Goal: Transaction & Acquisition: Purchase product/service

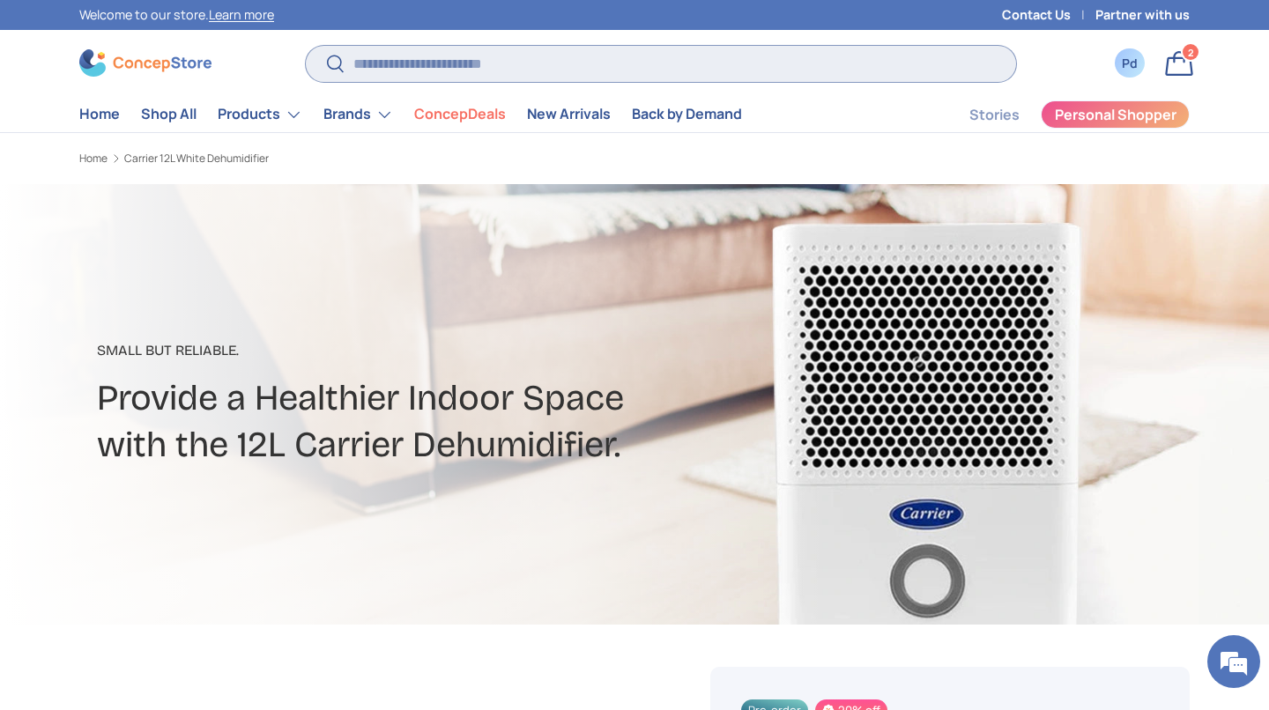
click at [585, 63] on input "Search" at bounding box center [661, 64] width 710 height 36
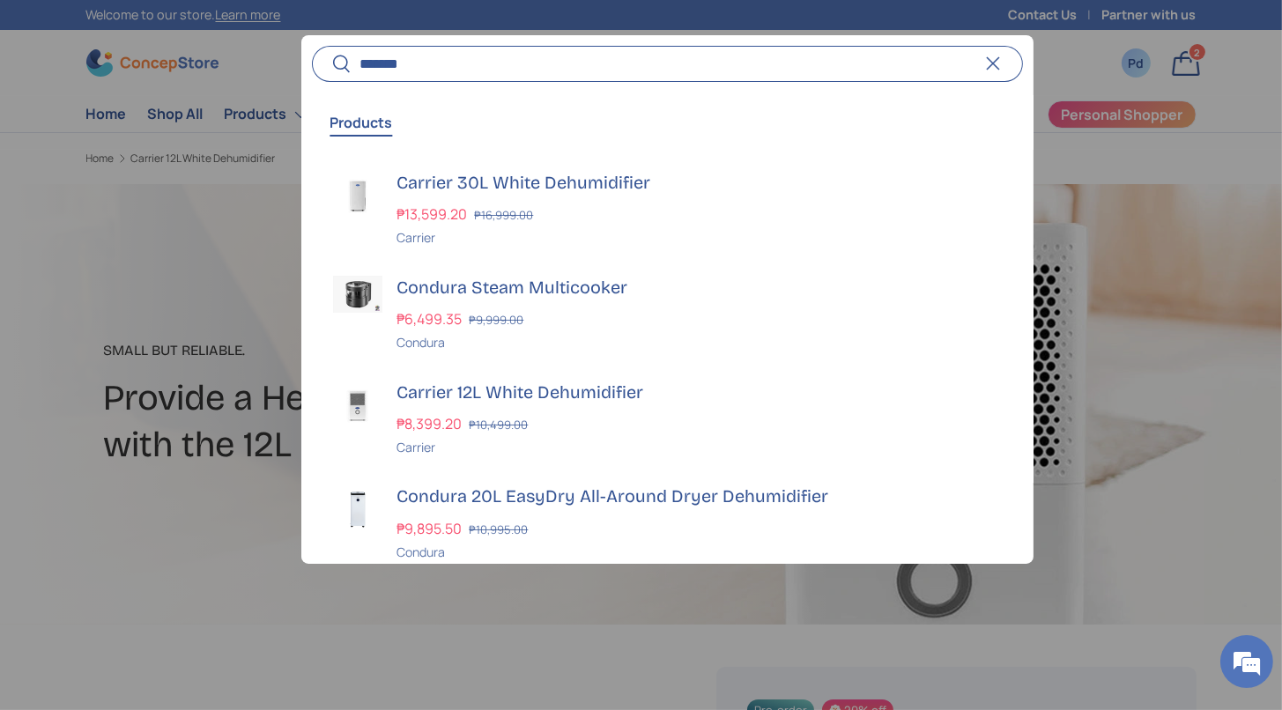
type input "*******"
click at [312, 44] on button "Search" at bounding box center [332, 64] width 40 height 41
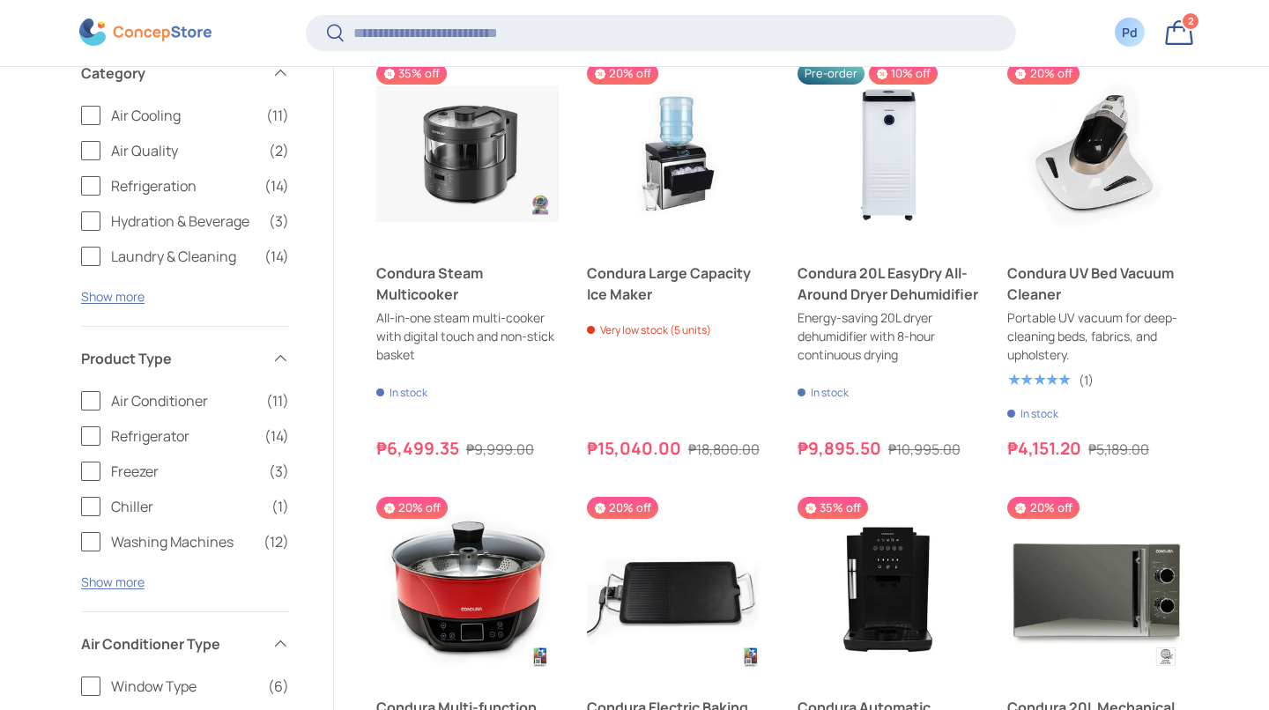
scroll to position [306, 0]
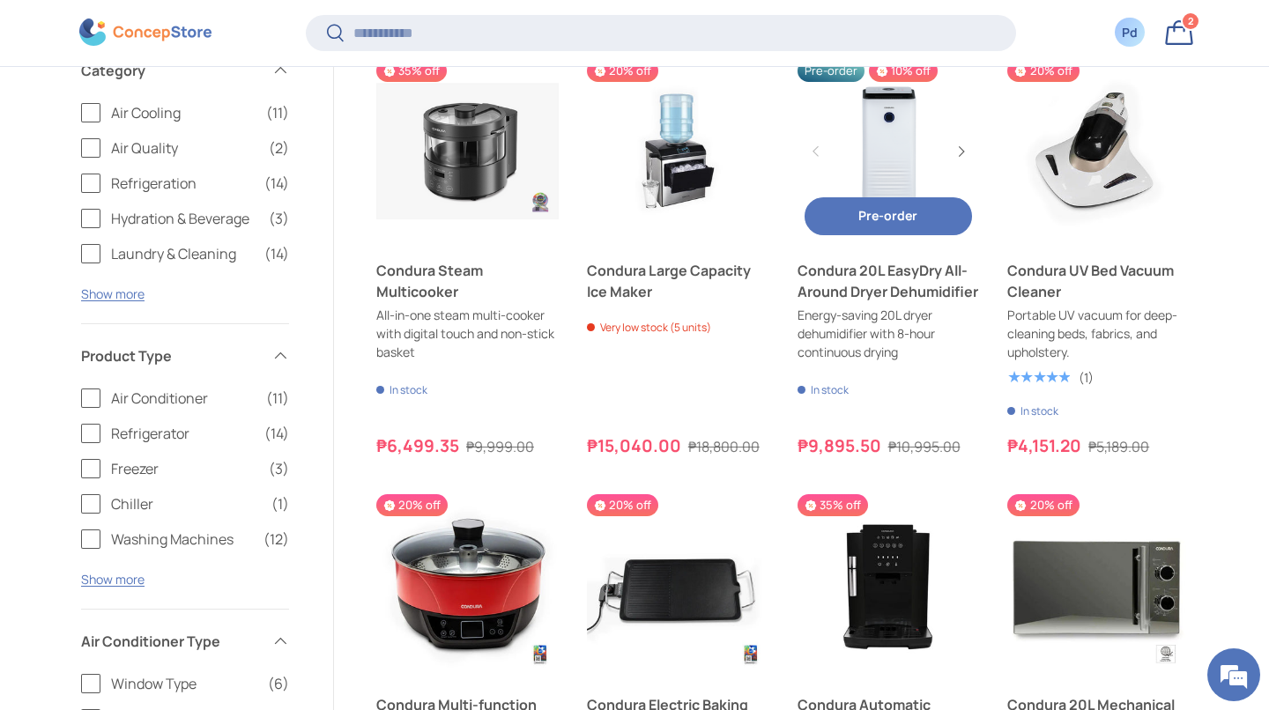
click at [905, 235] on button "Pre-order Pre-order" at bounding box center [889, 216] width 168 height 38
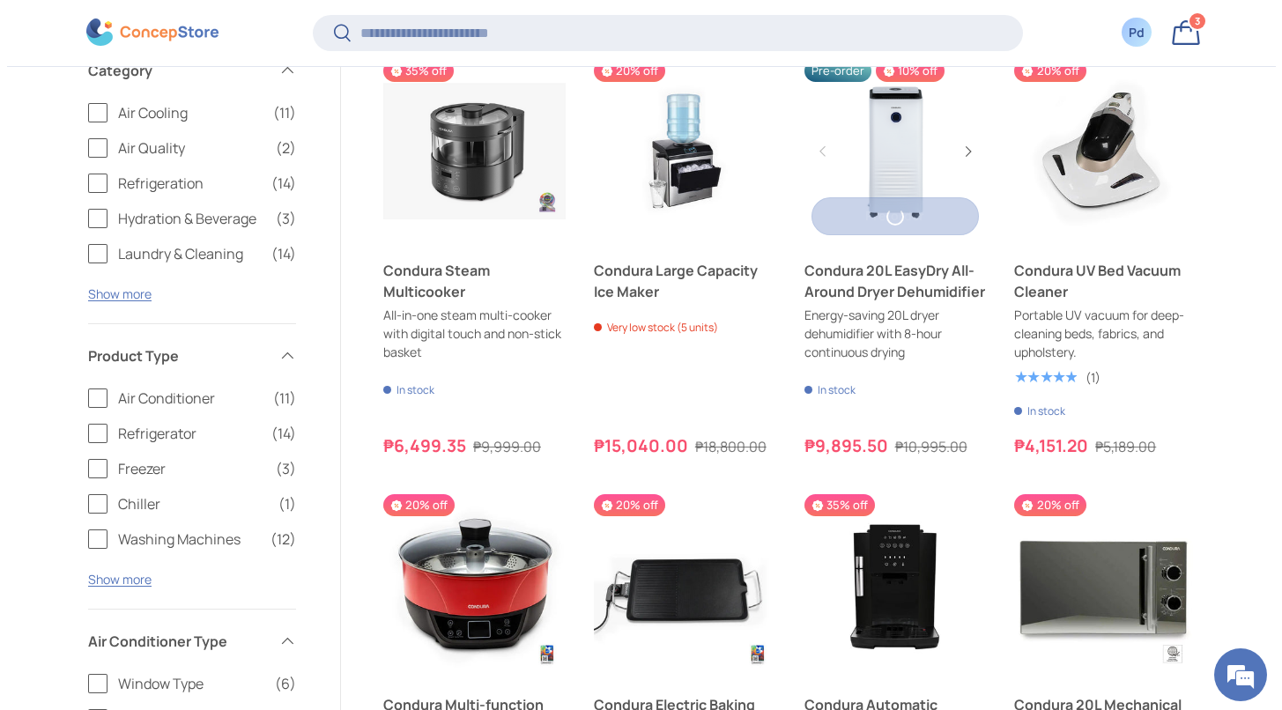
scroll to position [0, 0]
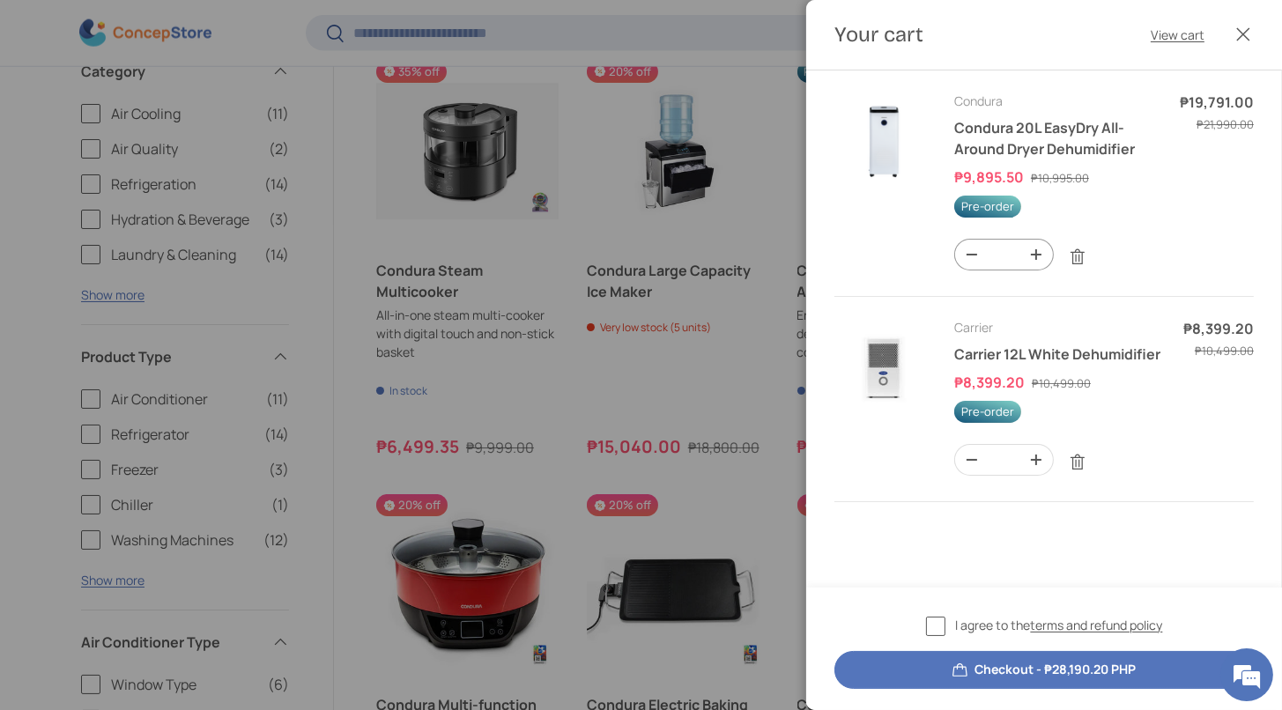
click at [985, 270] on button "-" at bounding box center [971, 255] width 33 height 30
type input "*"
click at [906, 161] on img "Your cart" at bounding box center [884, 141] width 99 height 99
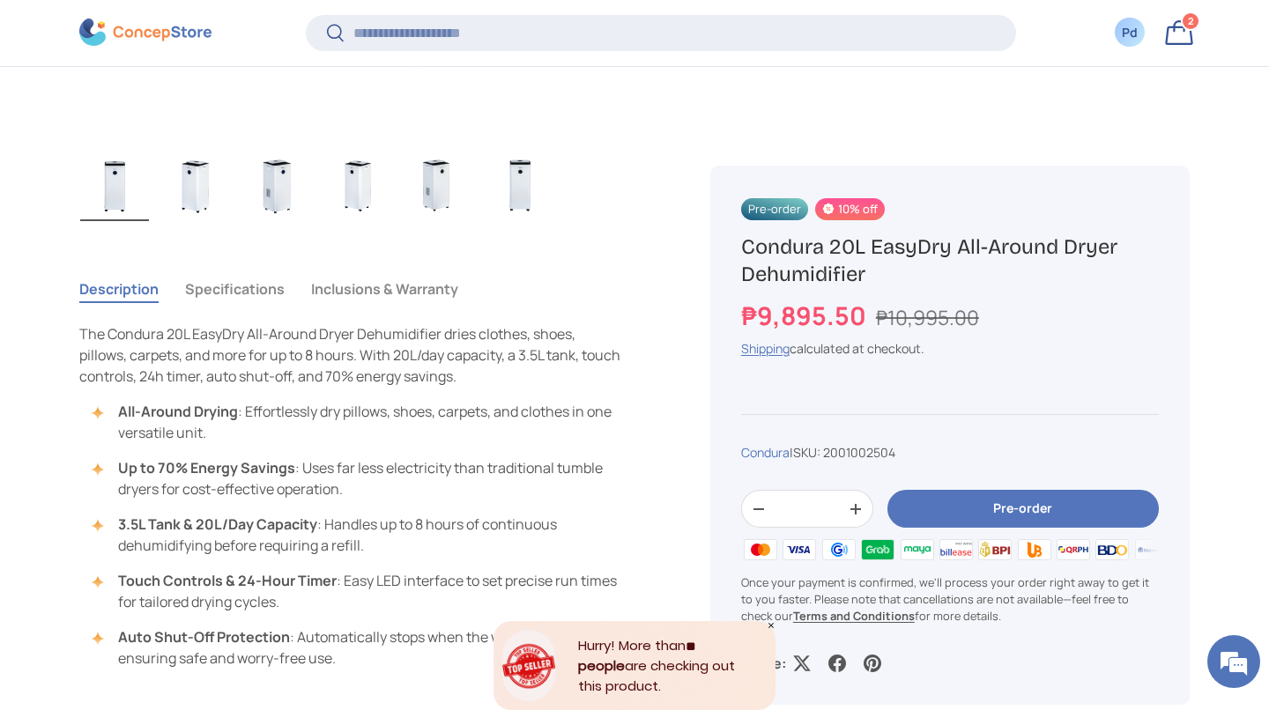
scroll to position [1133, 0]
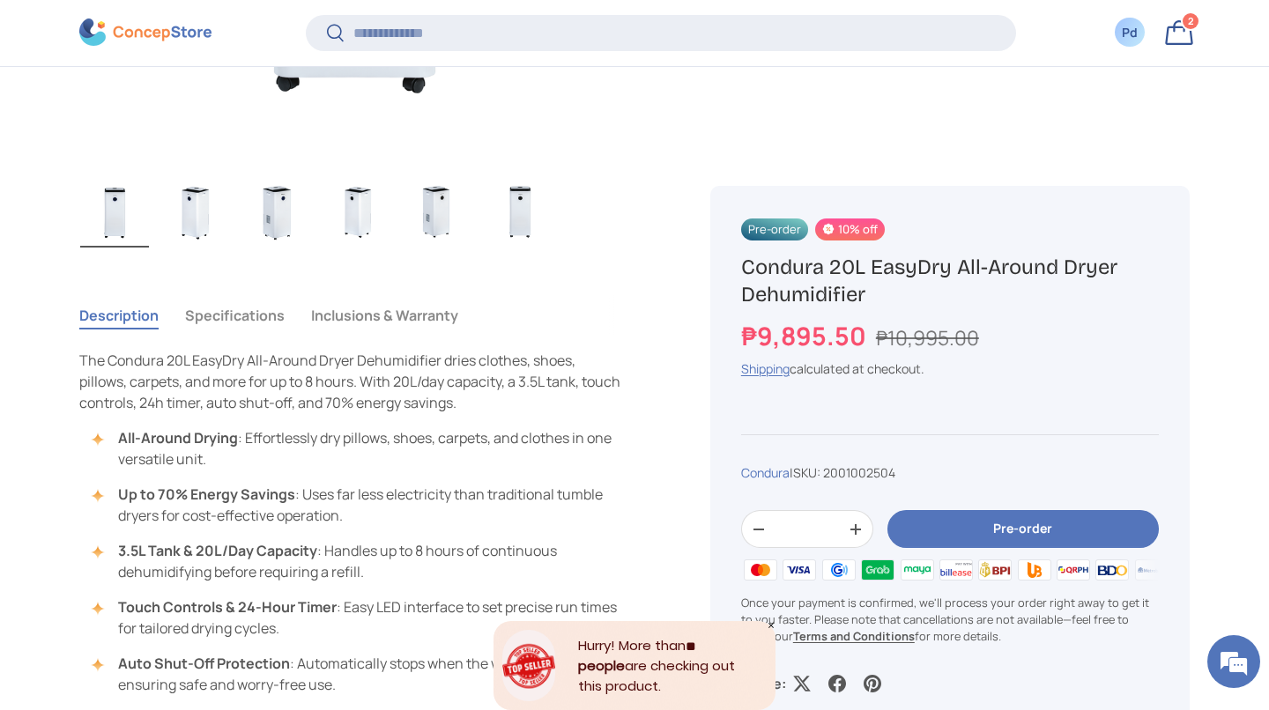
click at [285, 336] on button "Specifications" at bounding box center [235, 315] width 100 height 41
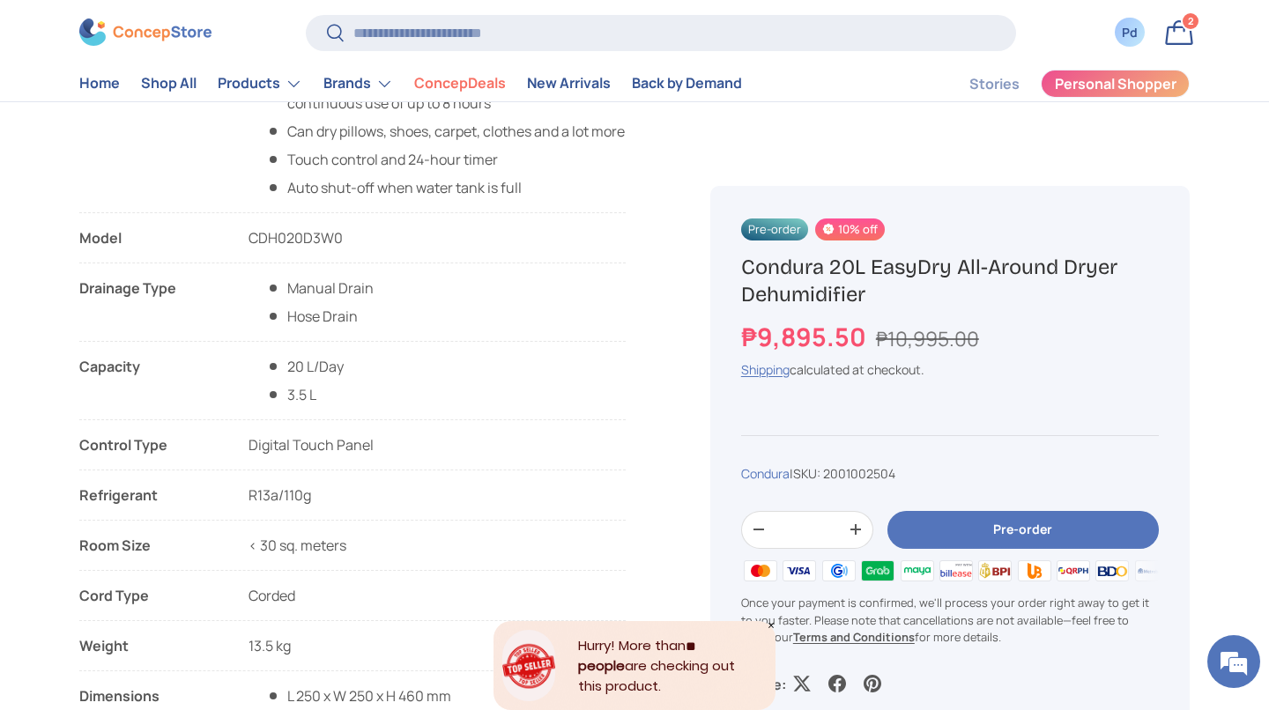
scroll to position [1396, 0]
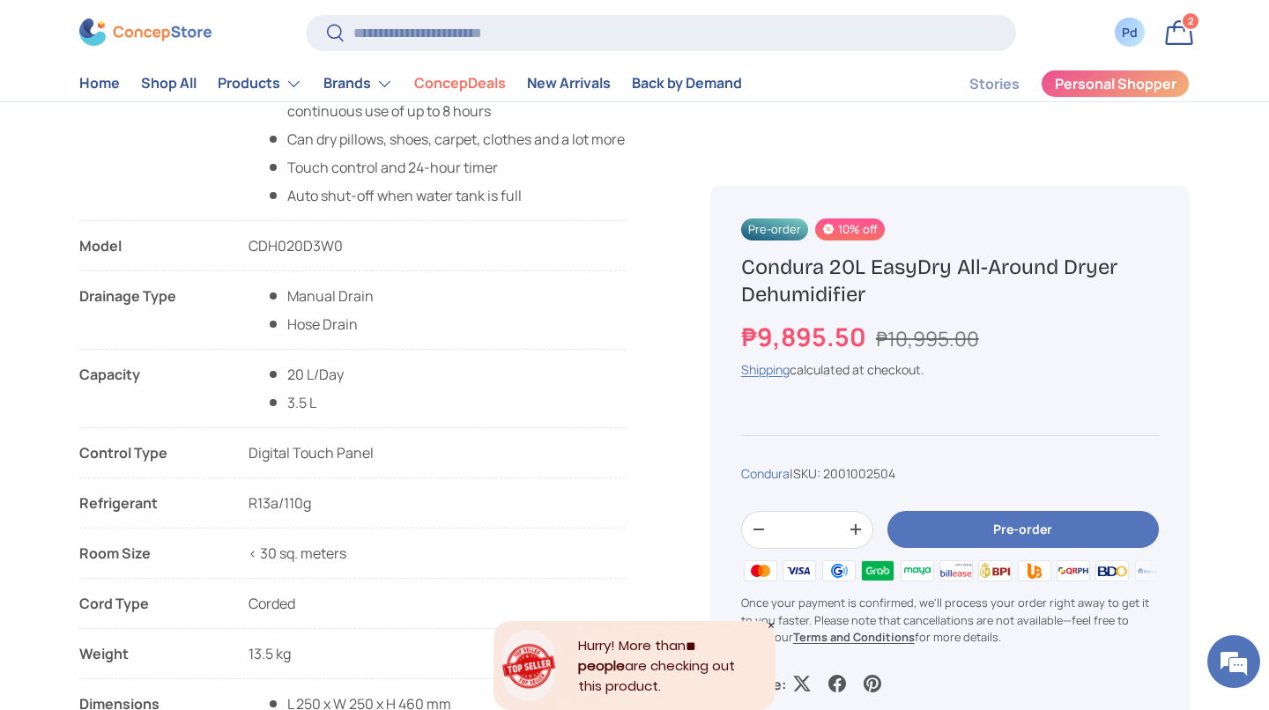
click at [1044, 549] on button "Pre-order" at bounding box center [1023, 530] width 271 height 38
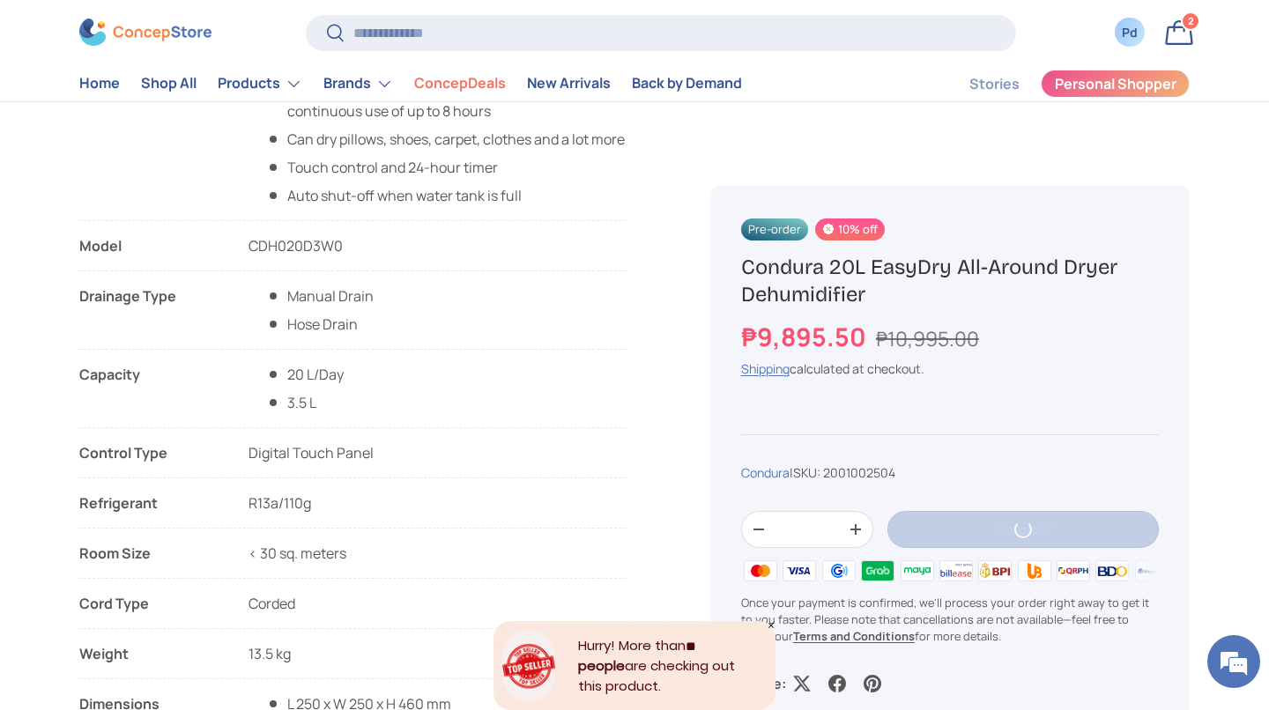
click at [1185, 39] on link "Bag 2 2 items" at bounding box center [1179, 32] width 39 height 39
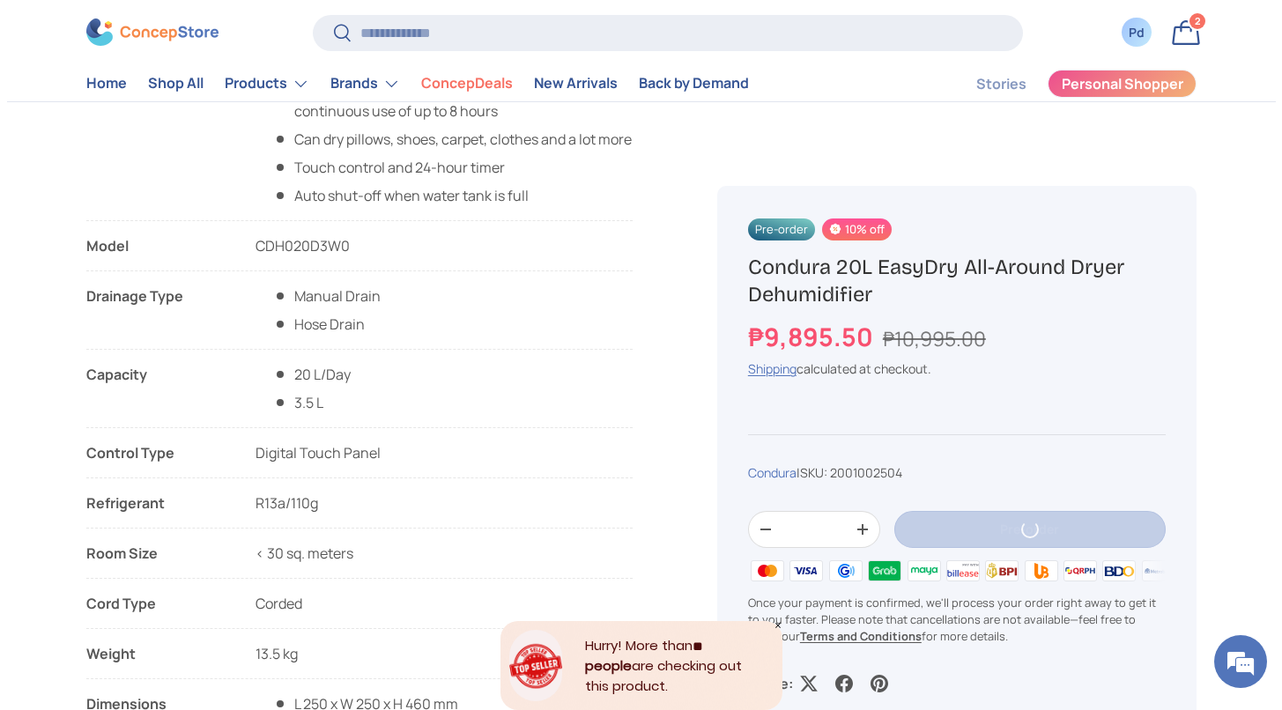
scroll to position [0, 0]
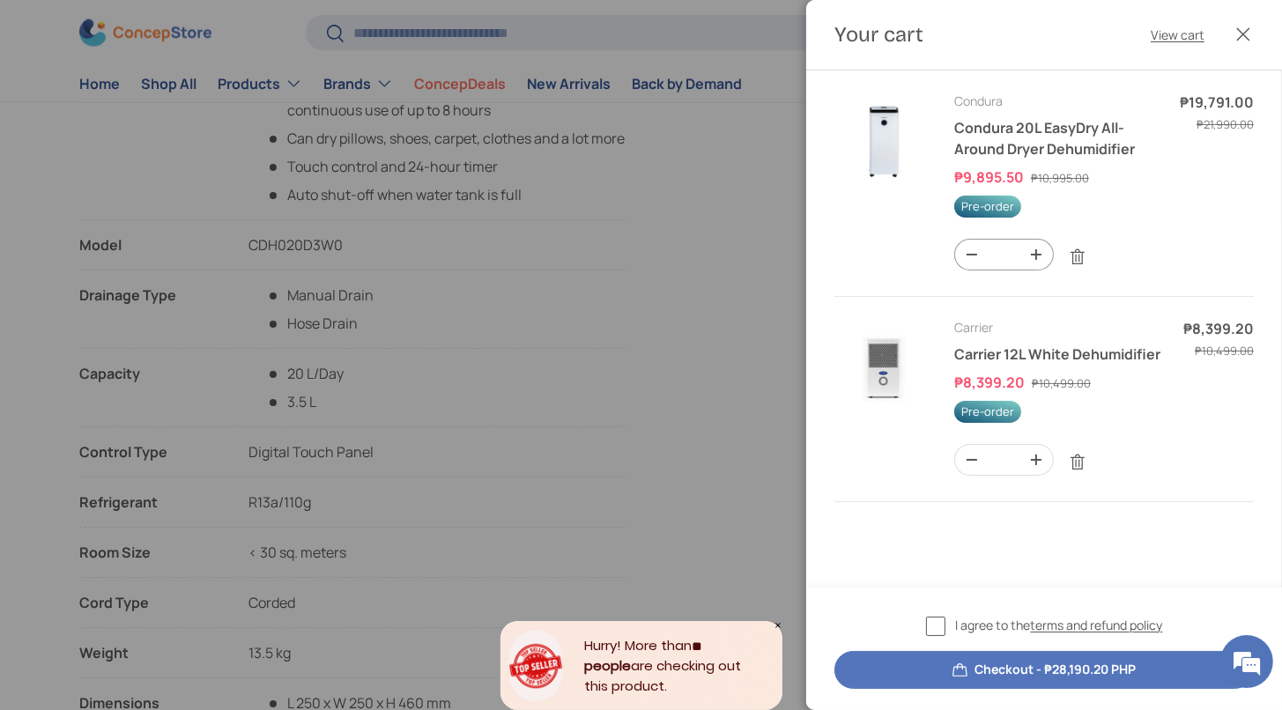
click at [981, 270] on button "-" at bounding box center [971, 255] width 33 height 30
type input "*"
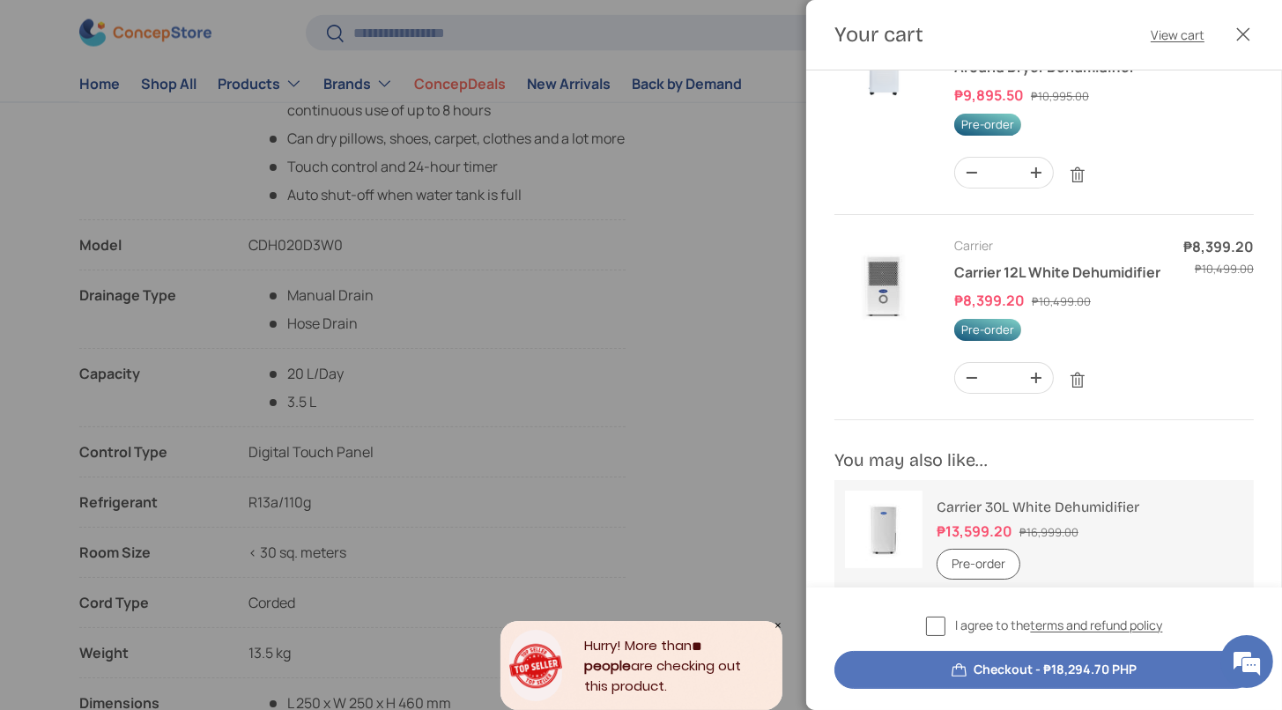
scroll to position [154, 0]
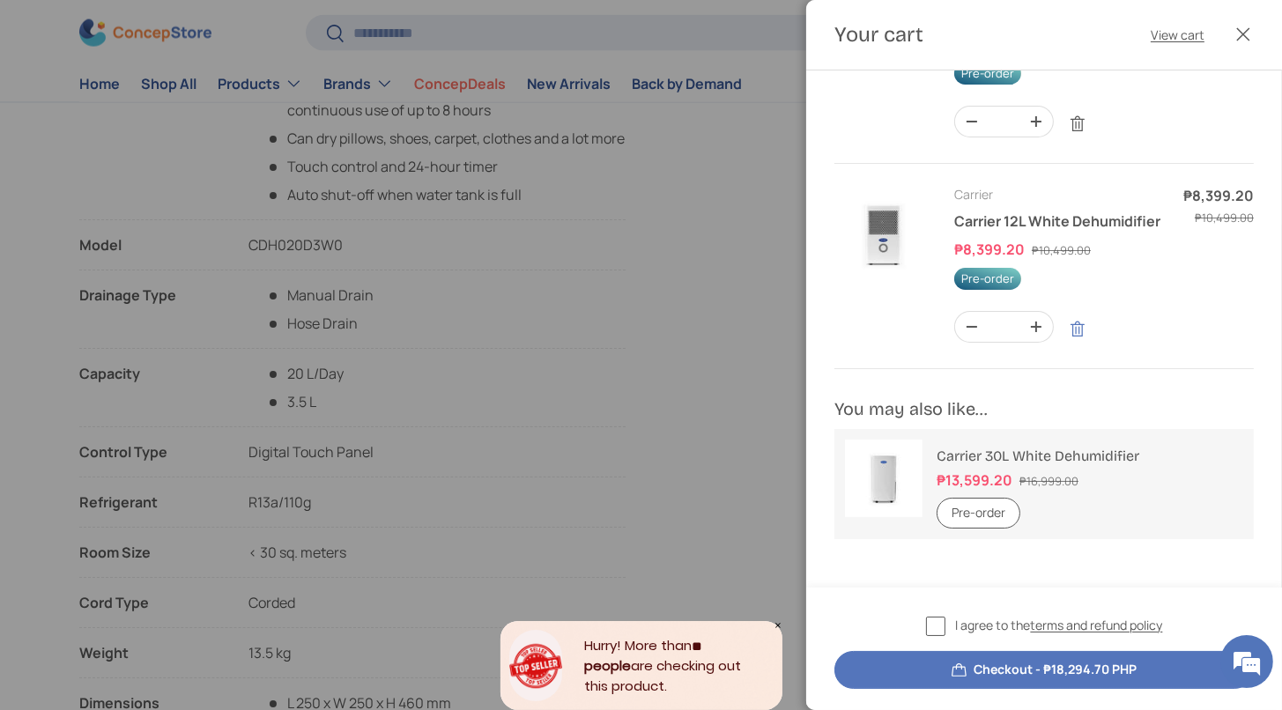
click at [1095, 346] on link "Remove" at bounding box center [1077, 329] width 33 height 33
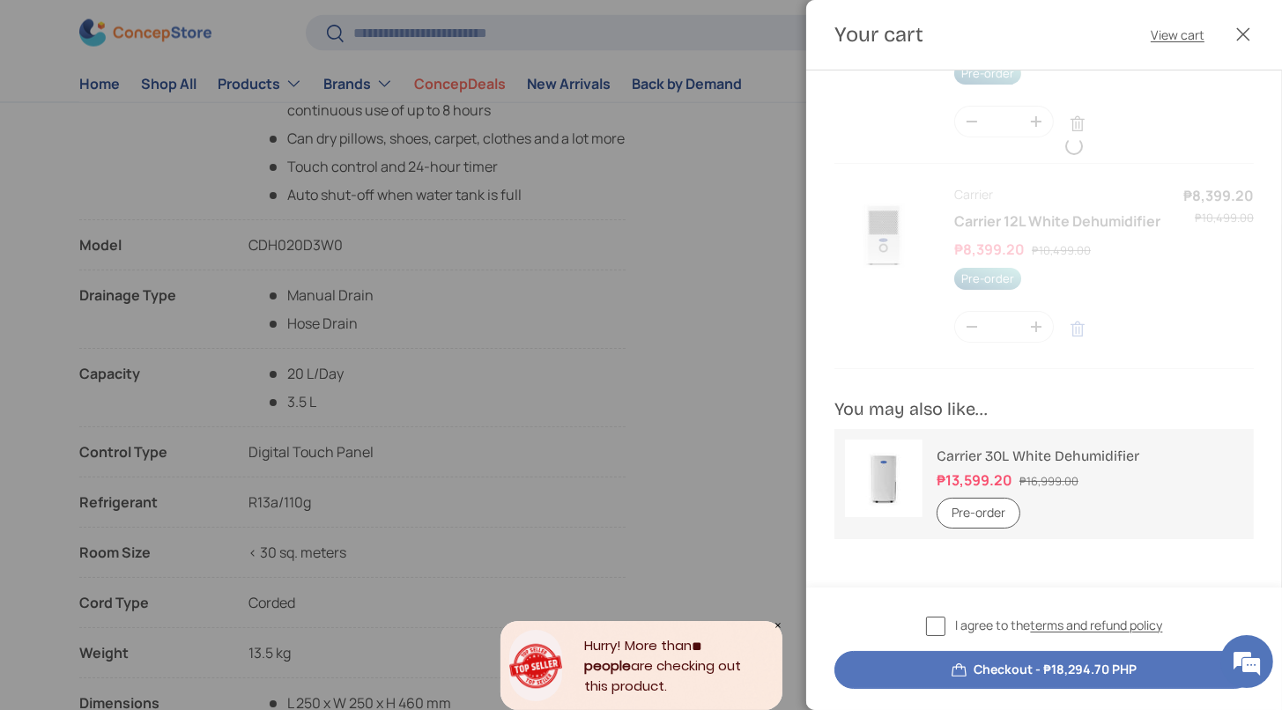
scroll to position [142, 0]
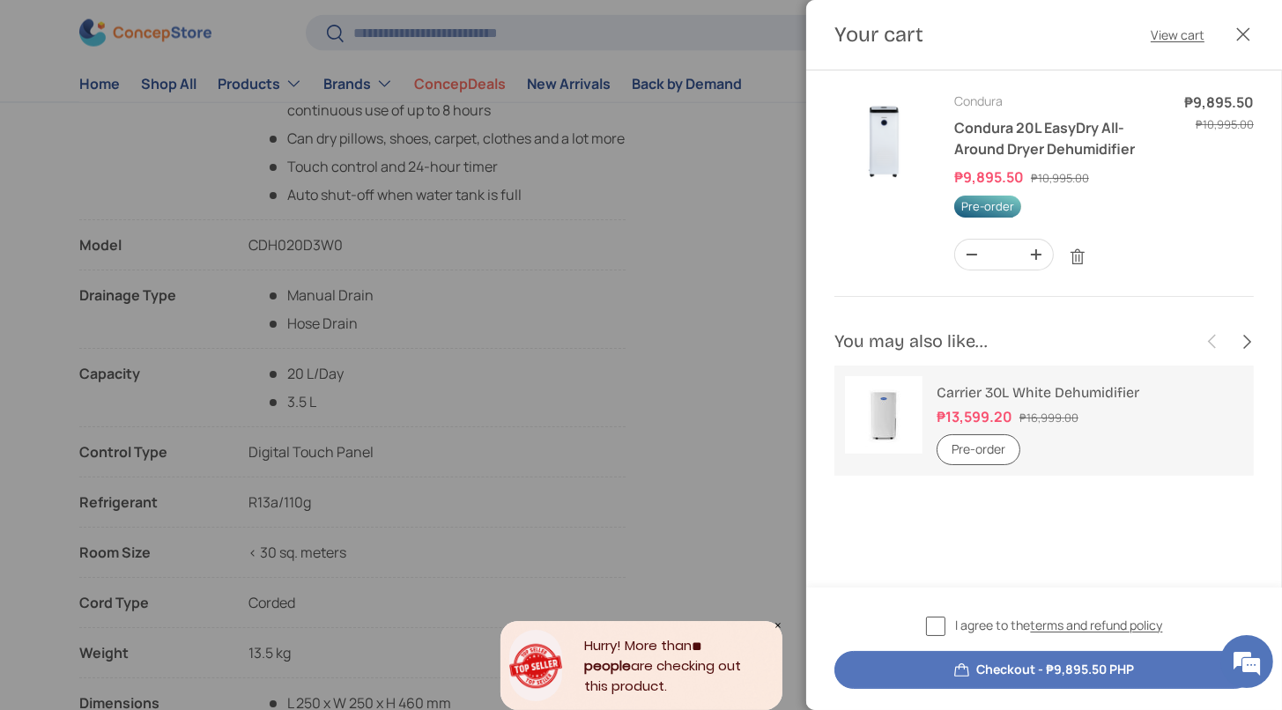
click at [926, 616] on label "I agree to the terms and refund policy" at bounding box center [1044, 626] width 237 height 20
click at [1039, 670] on button "Checkout - ₱9,895.50 PHP" at bounding box center [1045, 670] width 420 height 38
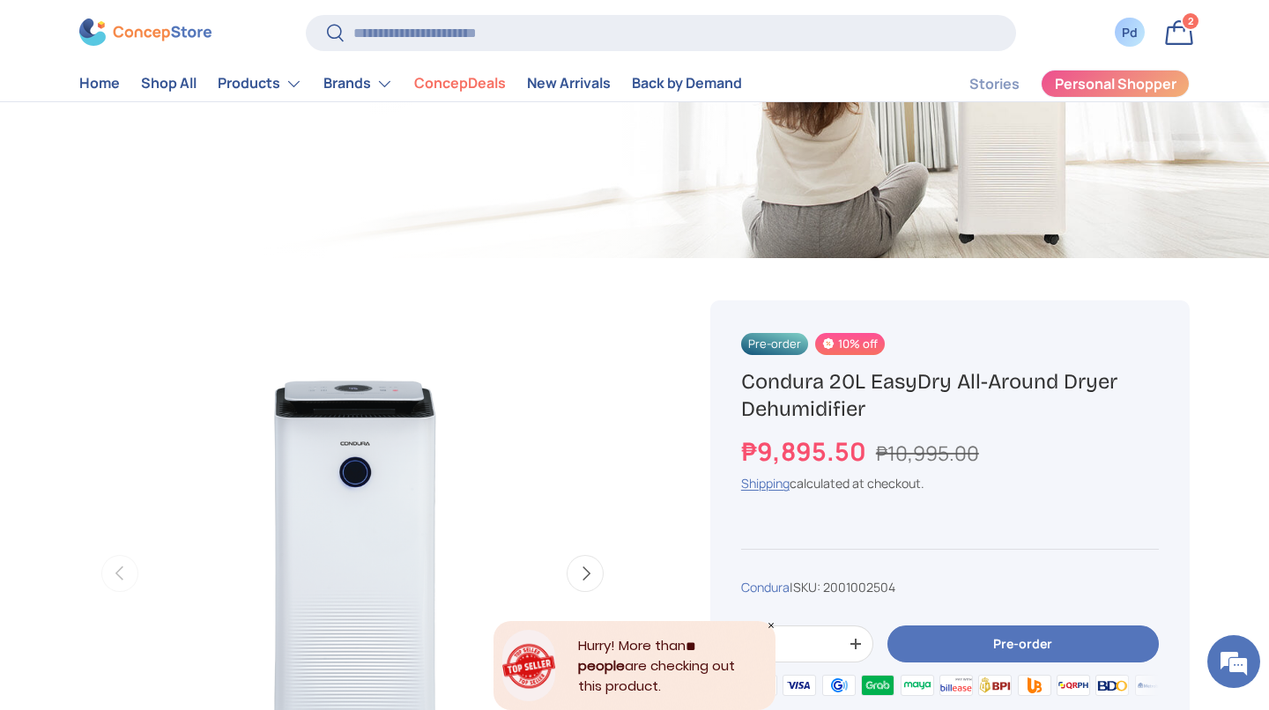
scroll to position [359, 0]
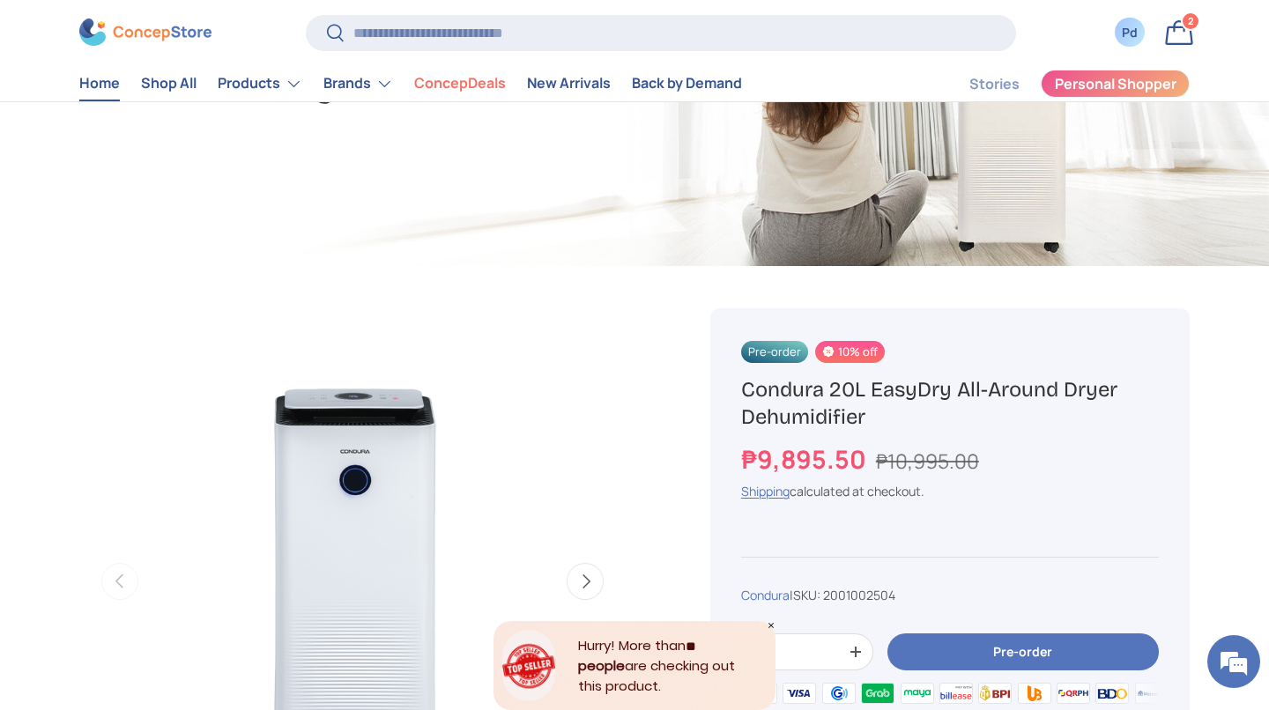
click at [107, 87] on link "Home" at bounding box center [99, 84] width 41 height 34
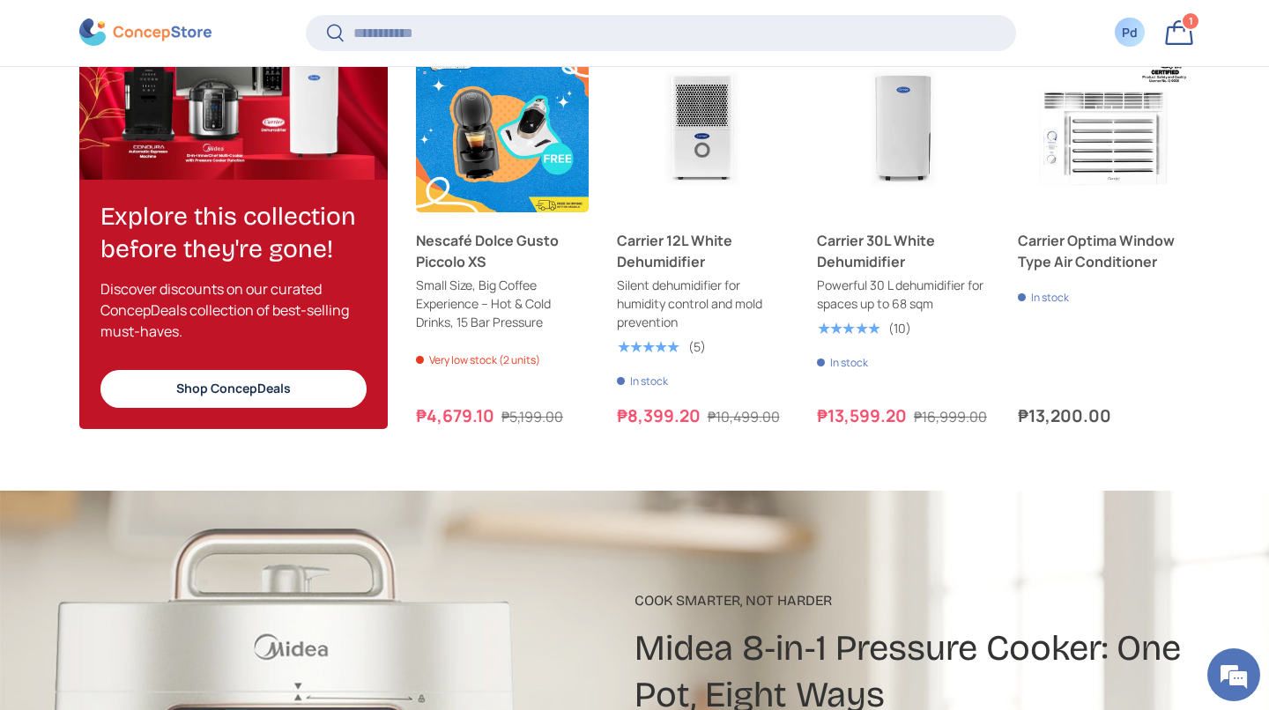
scroll to position [2368, 0]
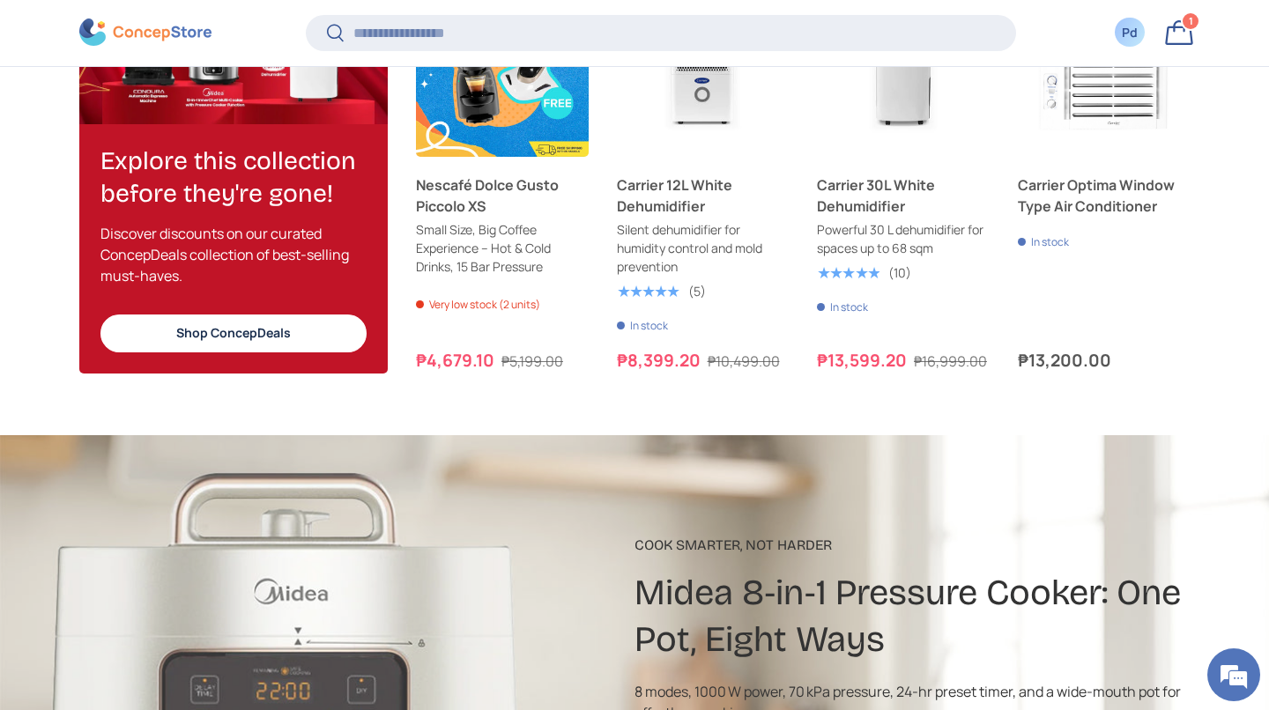
click at [290, 353] on link "Shop ConcepDeals" at bounding box center [233, 334] width 266 height 38
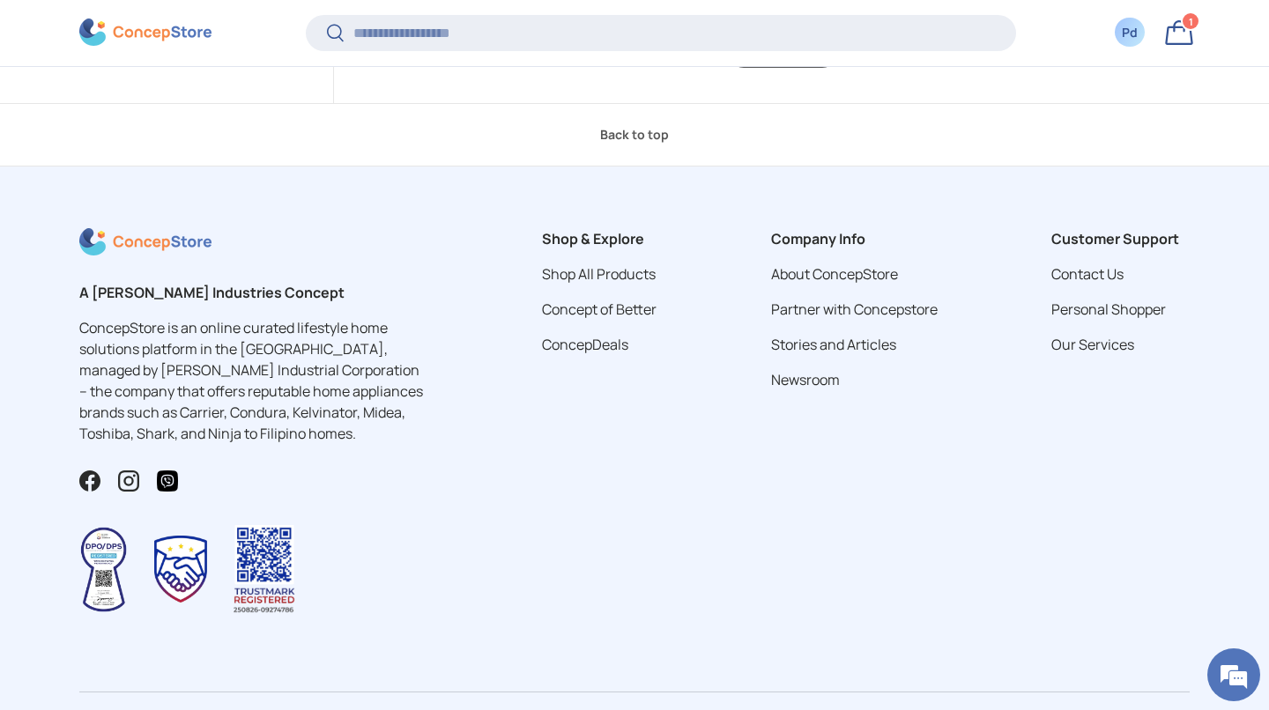
scroll to position [5669, 0]
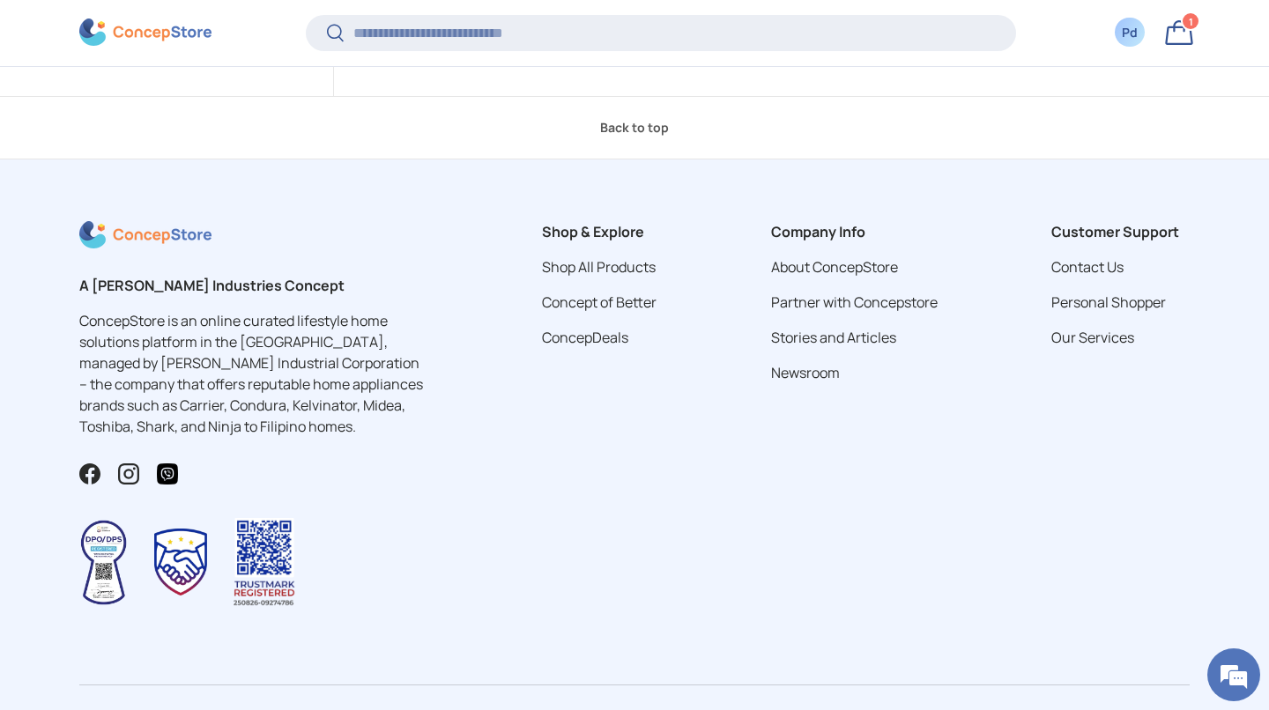
click at [782, 62] on link "Show more" at bounding box center [782, 43] width 115 height 38
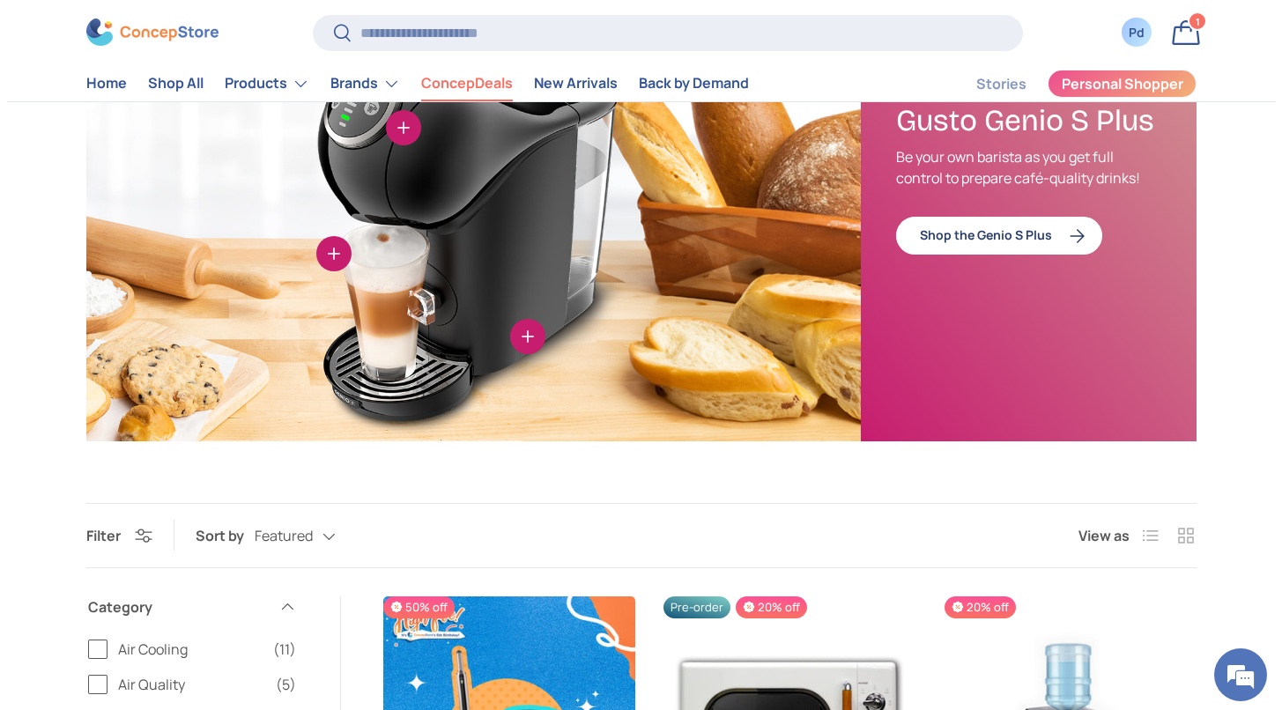
scroll to position [0, 0]
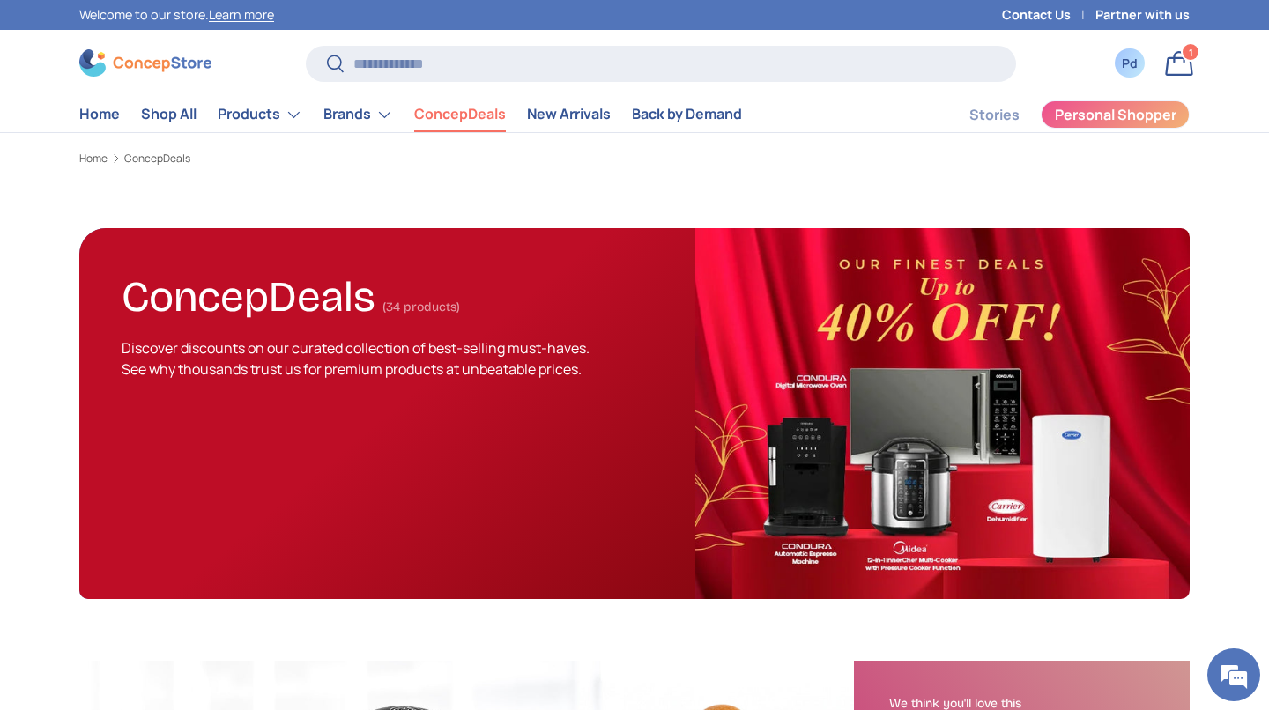
click at [1179, 71] on link "Bag 1 1 item" at bounding box center [1179, 63] width 39 height 39
